Goal: Information Seeking & Learning: Understand process/instructions

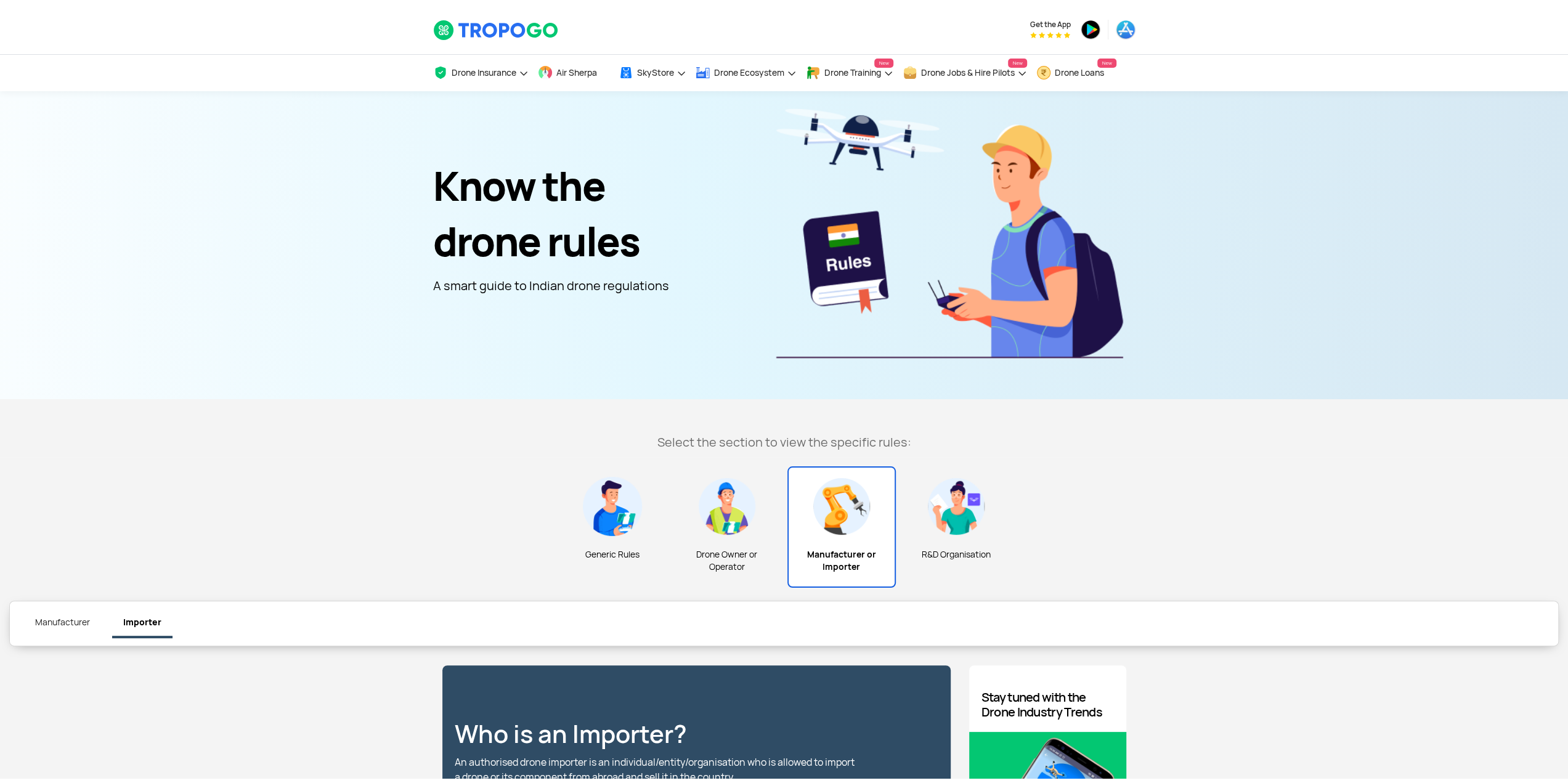
scroll to position [205, 0]
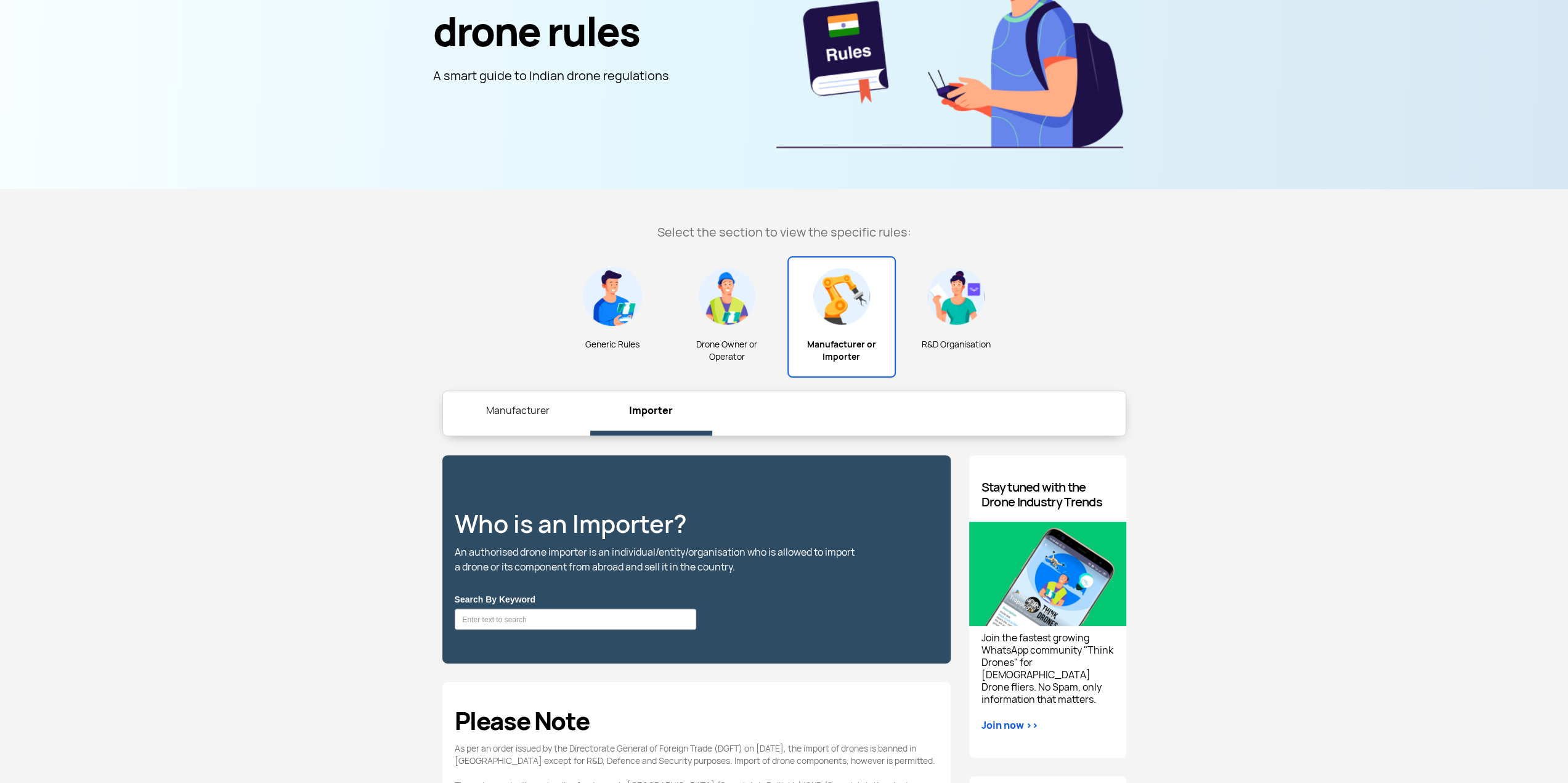
click at [843, 317] on img at bounding box center [841, 296] width 59 height 59
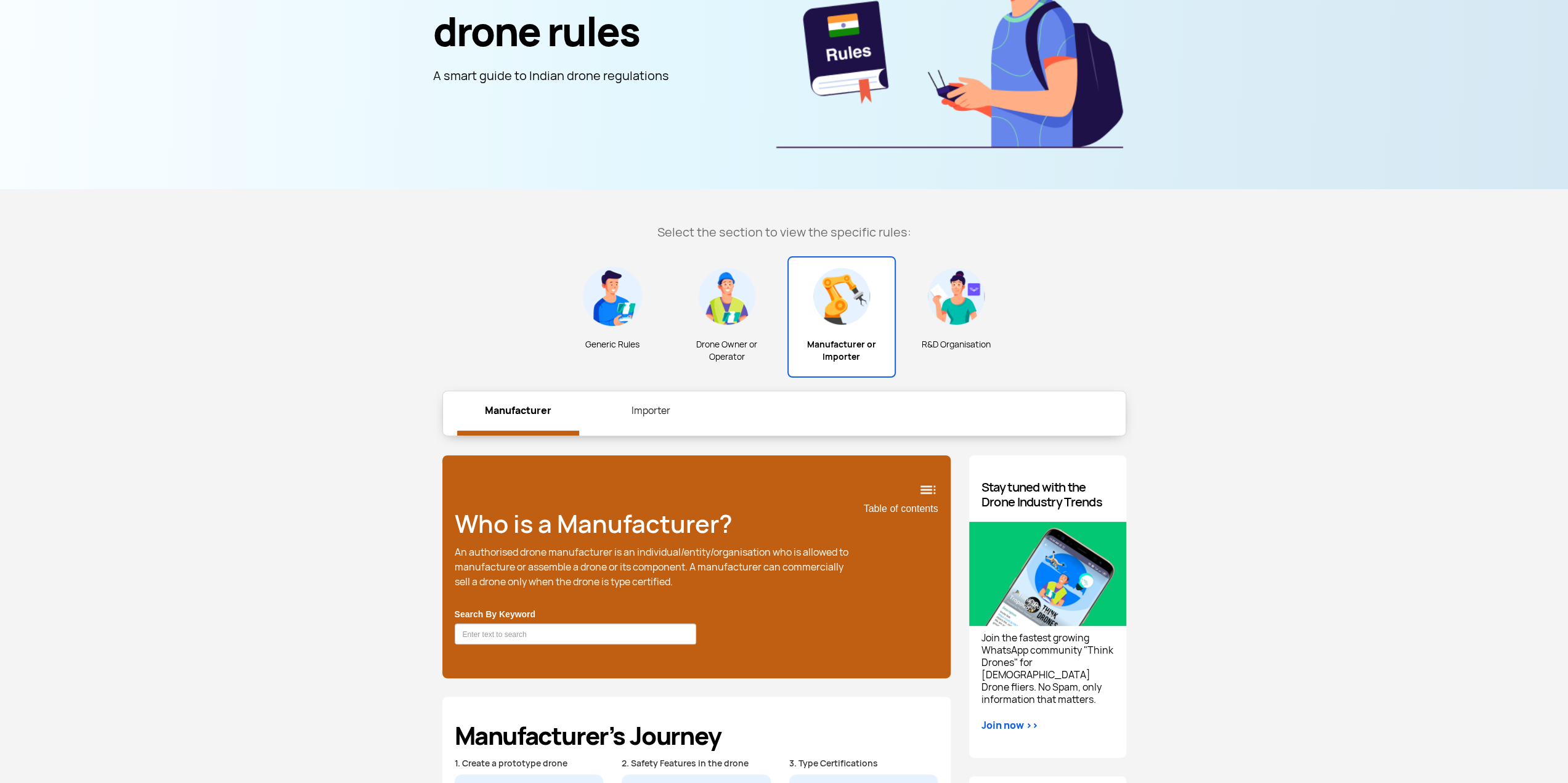
click at [837, 329] on div "Manufacturer or Importer" at bounding box center [841, 316] width 108 height 121
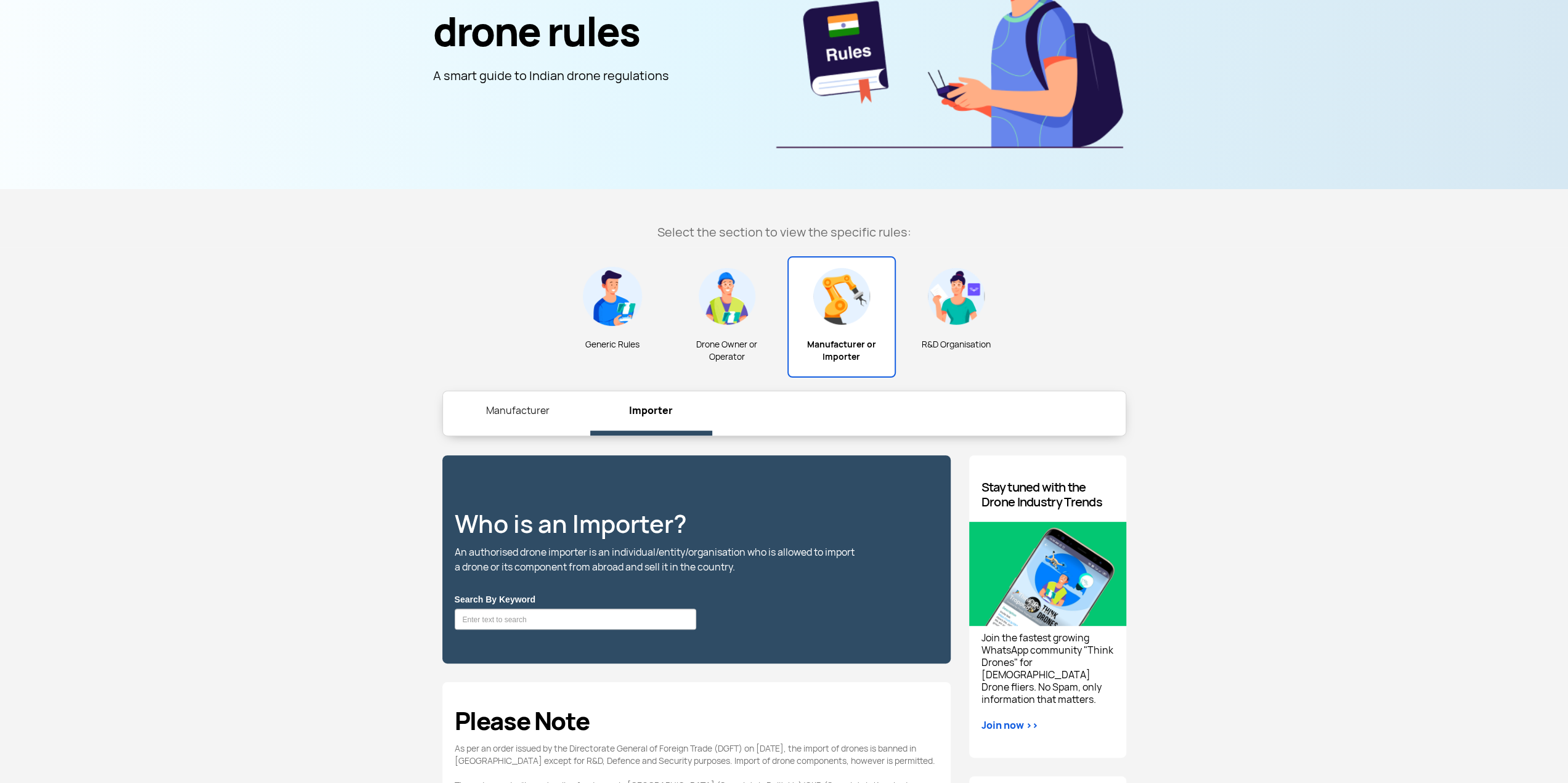
scroll to position [410, 0]
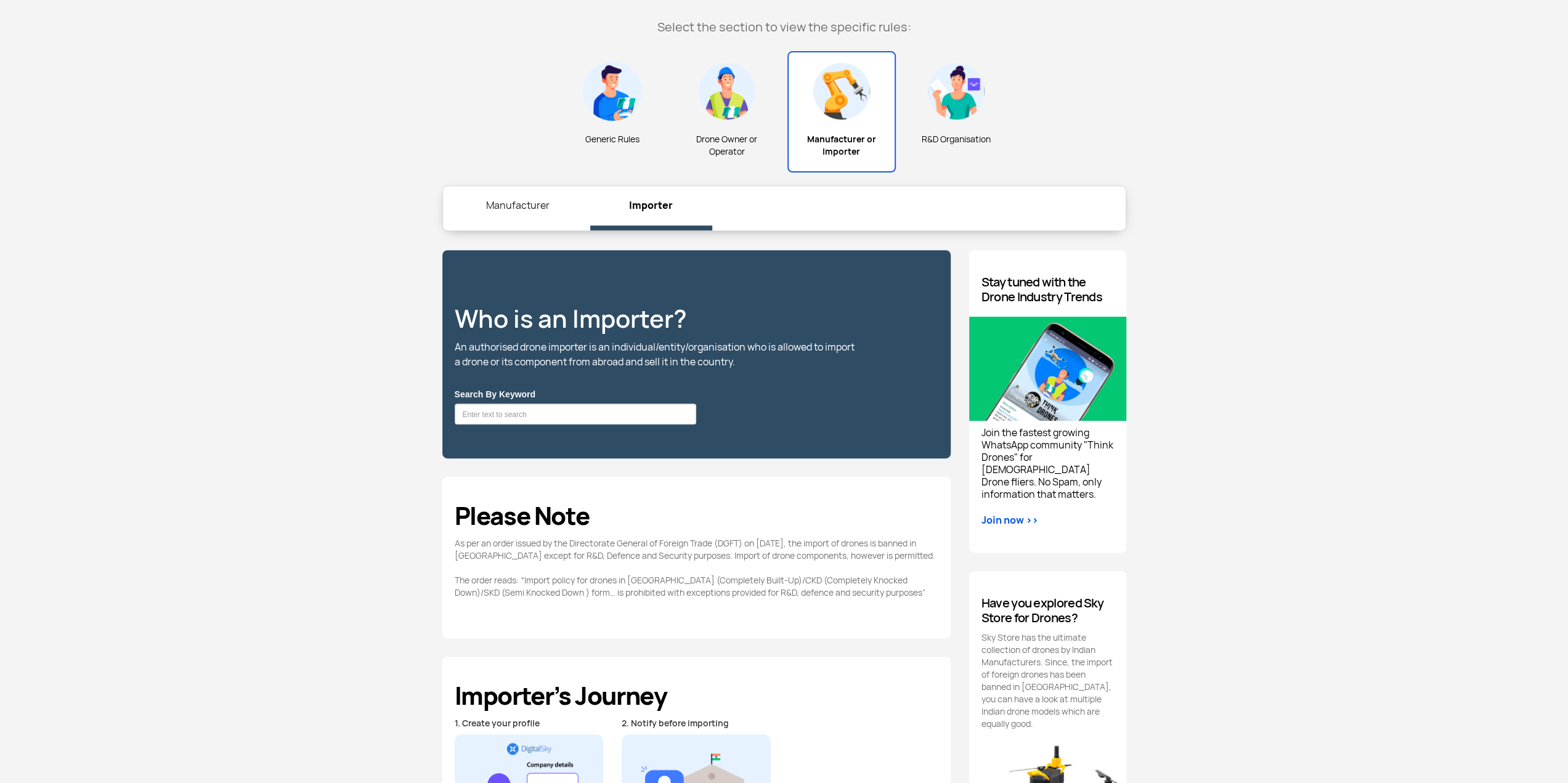
drag, startPoint x: 453, startPoint y: 340, endPoint x: 706, endPoint y: 348, distance: 253.1
click at [706, 348] on div "Who is an Importer? An authorised drone importer is an individual/entity/organi…" at bounding box center [696, 354] width 509 height 208
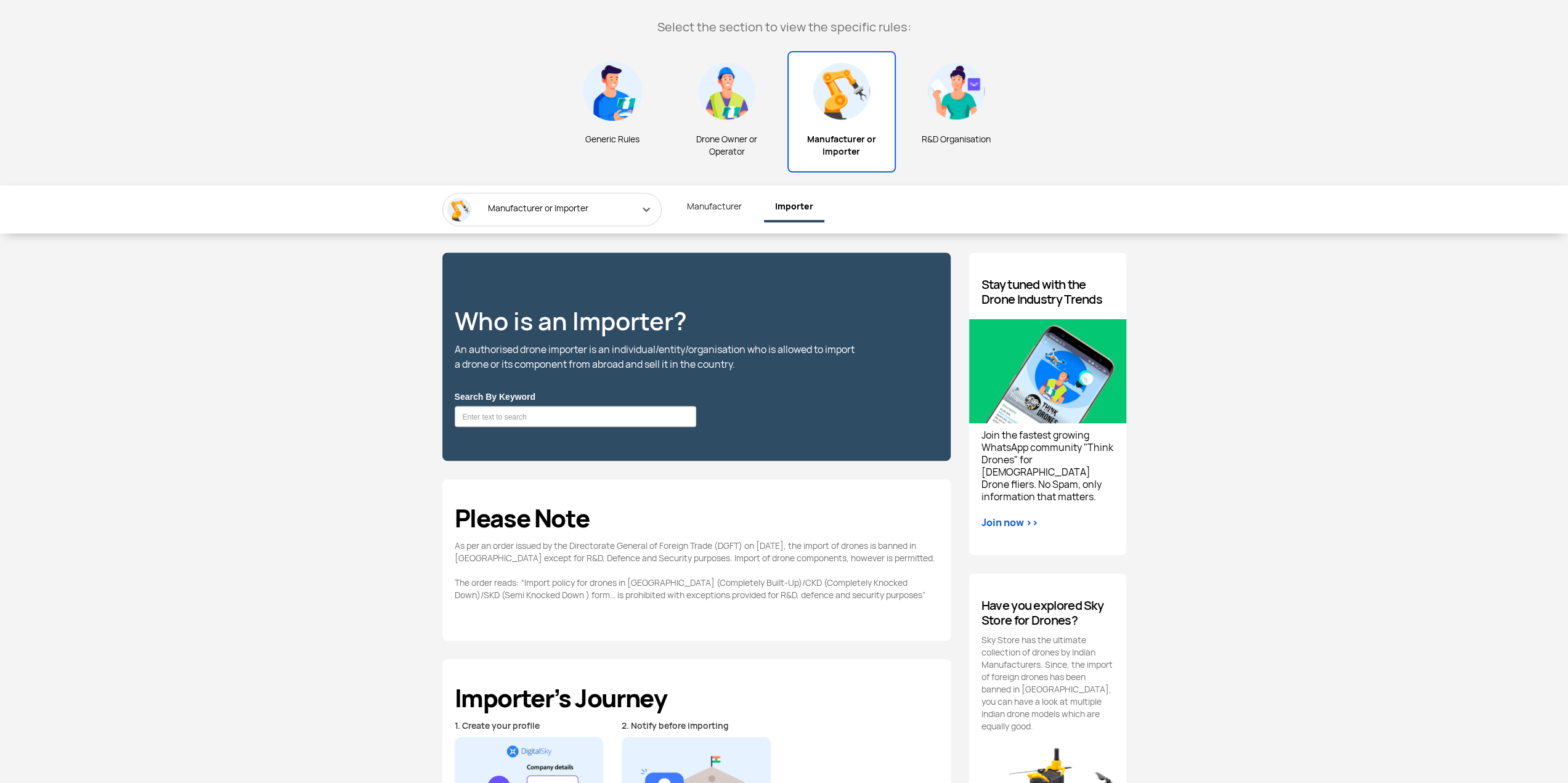
scroll to position [616, 0]
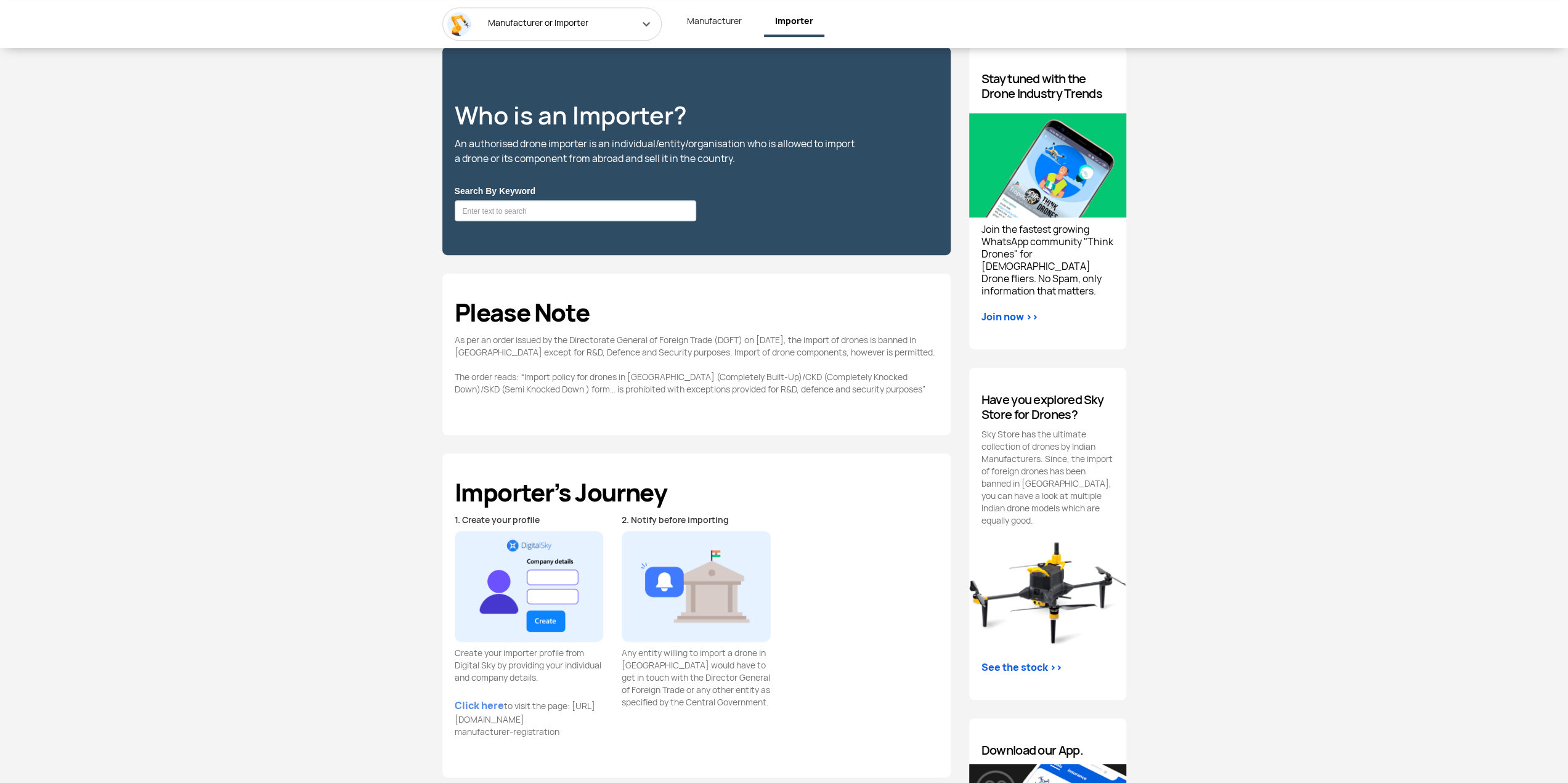
drag, startPoint x: 473, startPoint y: 140, endPoint x: 761, endPoint y: 178, distance: 290.5
click at [759, 178] on div "Who is an Importer? An authorised drone importer is an individual/entity/organi…" at bounding box center [656, 128] width 402 height 113
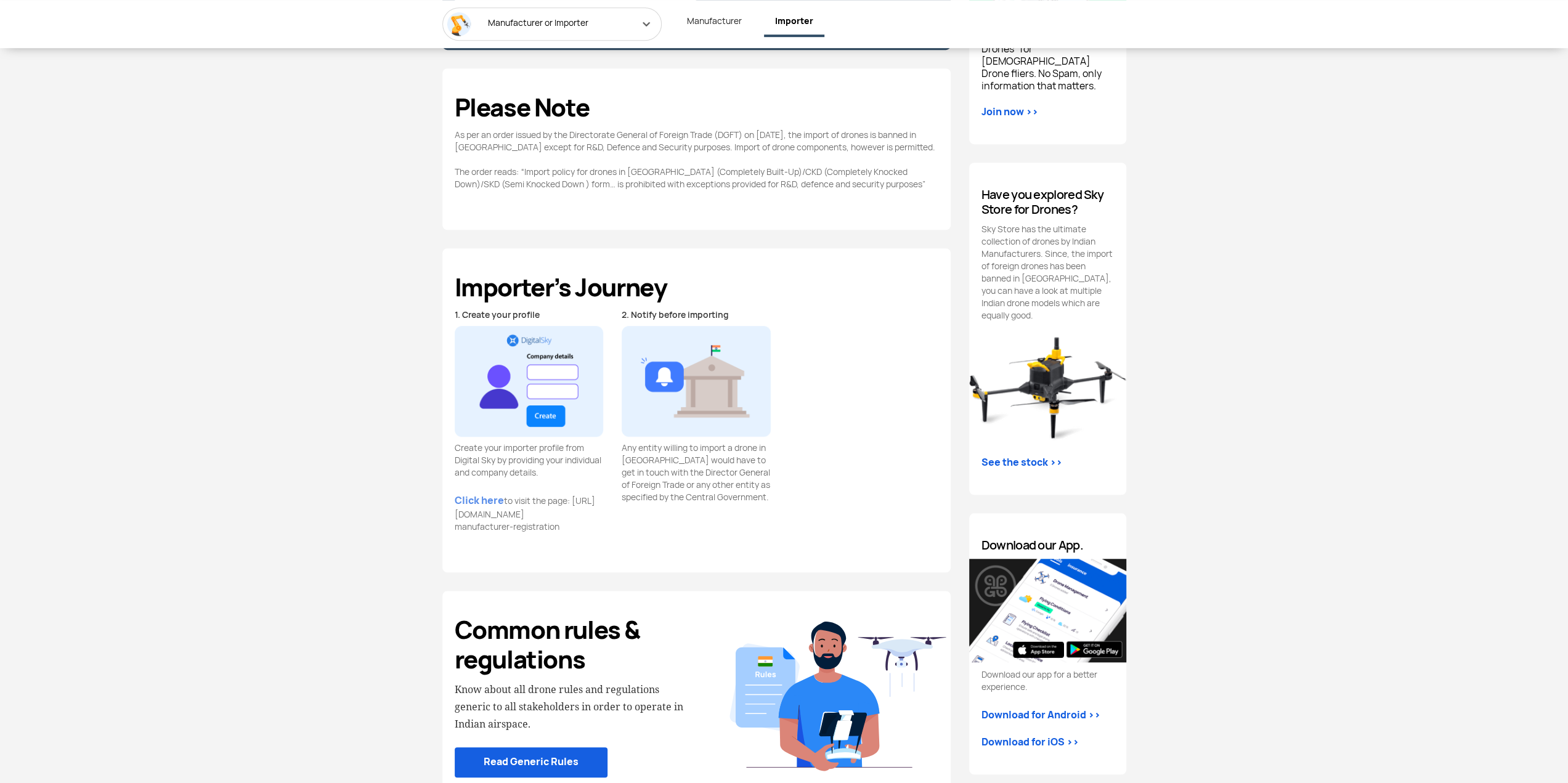
drag, startPoint x: 453, startPoint y: 447, endPoint x: 538, endPoint y: 447, distance: 85.0
click at [538, 447] on div "1. Create your profile Create your importer profile from Digital Sky by providi…" at bounding box center [529, 427] width 168 height 239
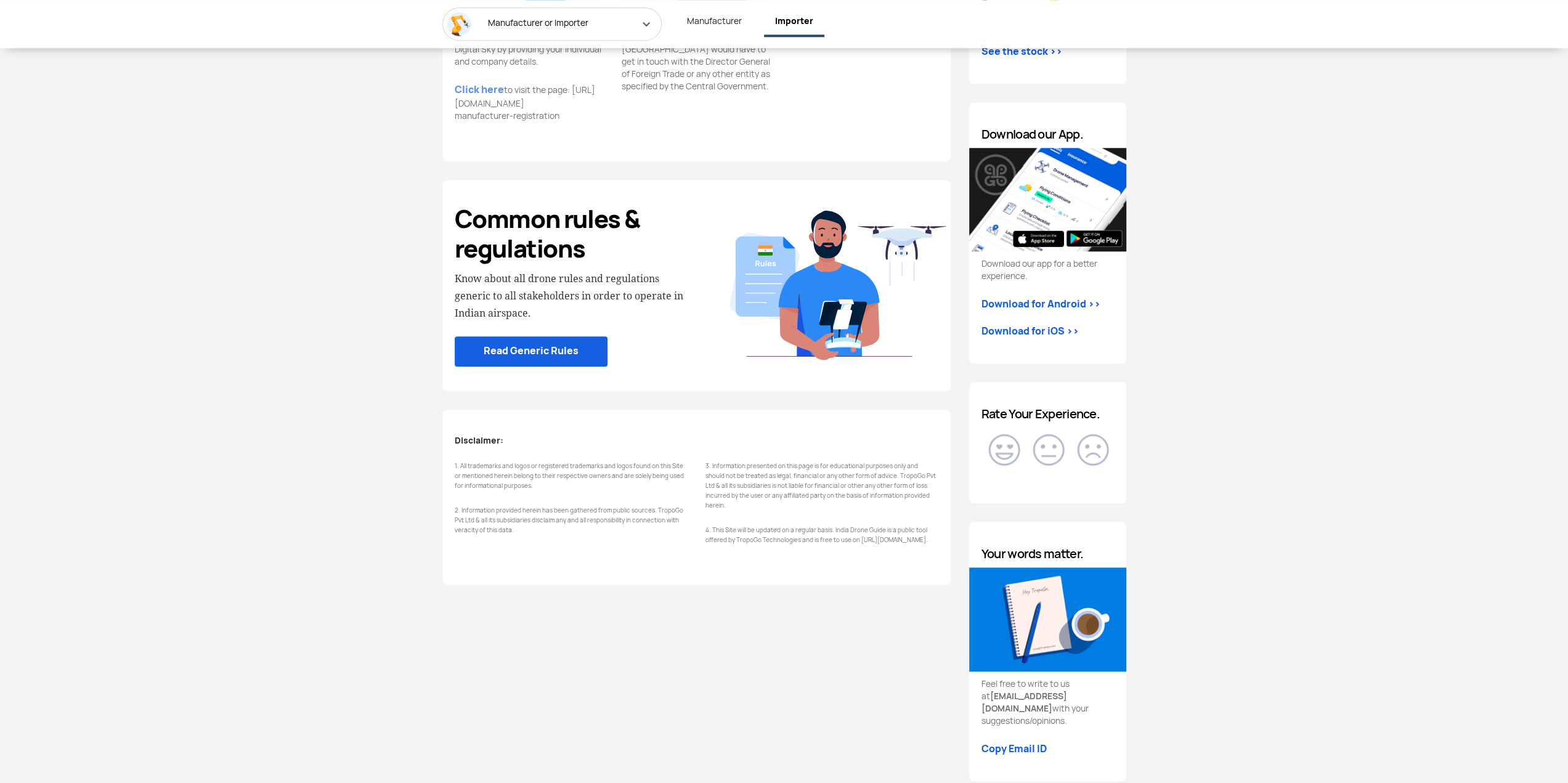
scroll to position [1026, 0]
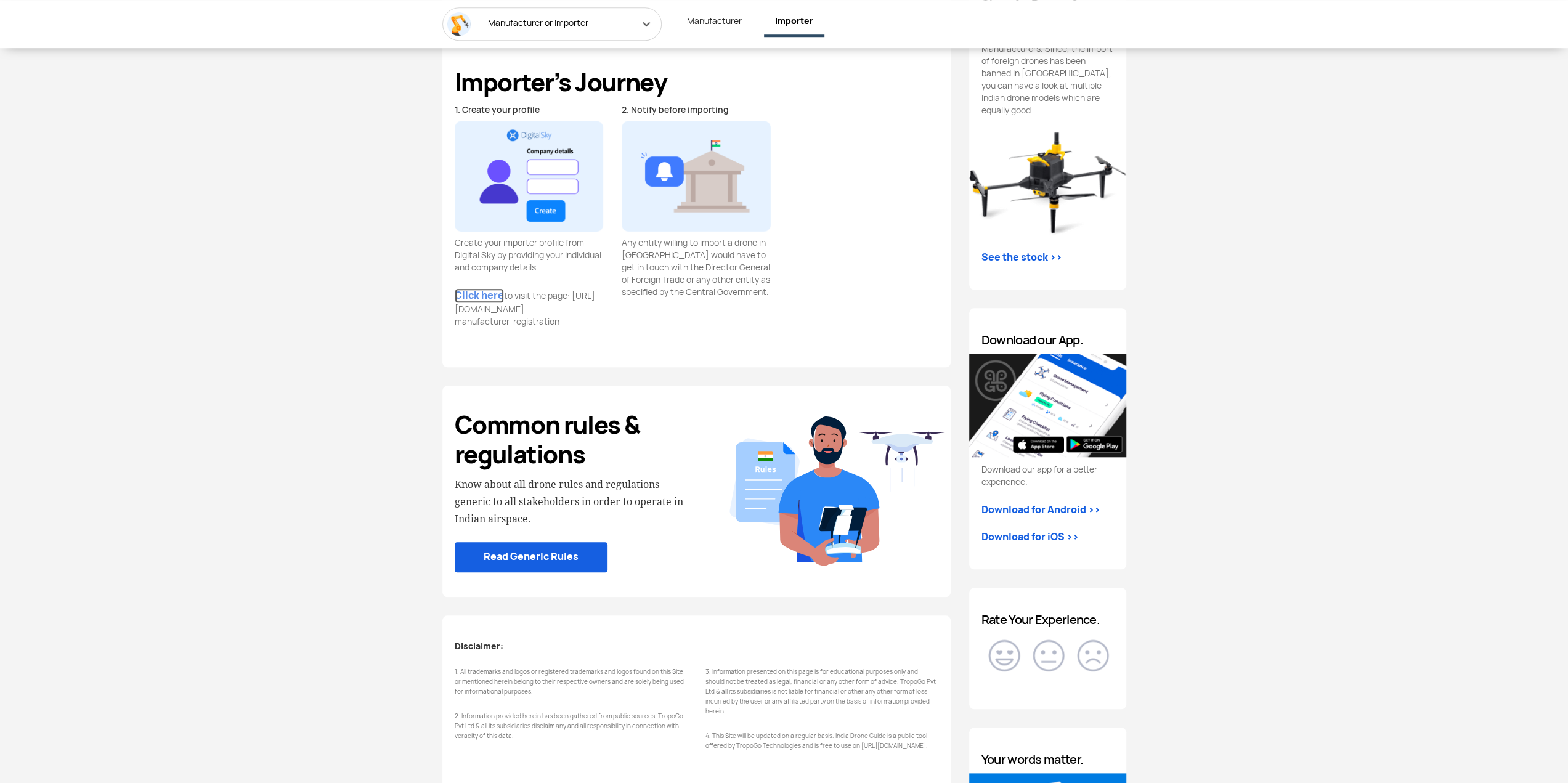
click at [463, 291] on link "Click here" at bounding box center [479, 295] width 49 height 15
